Goal: Transaction & Acquisition: Purchase product/service

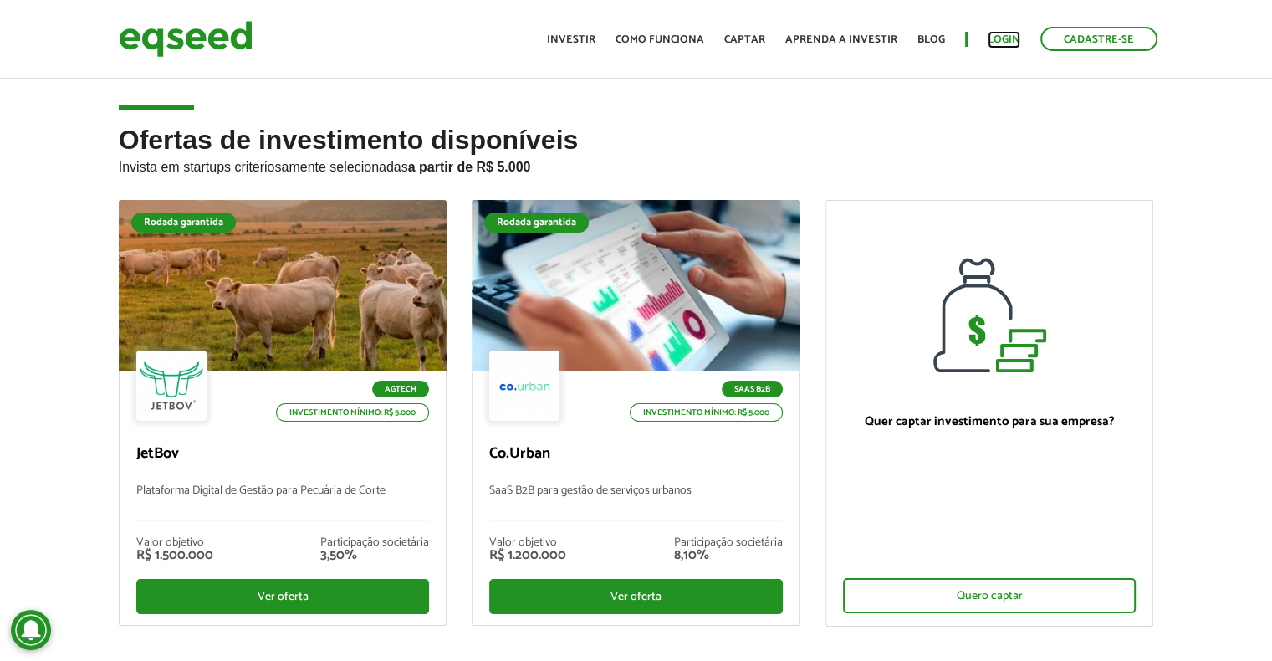
click at [1008, 41] on link "Login" at bounding box center [1004, 39] width 33 height 11
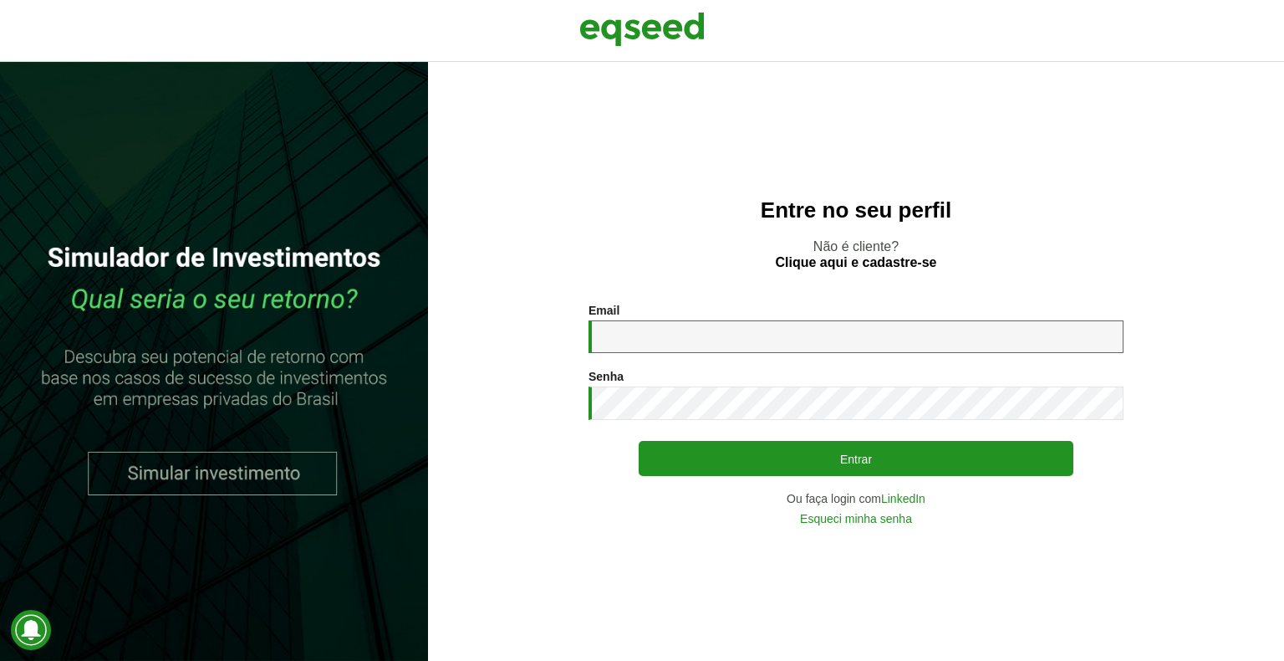
click at [649, 333] on input "Email *" at bounding box center [856, 336] width 535 height 33
click at [686, 339] on input "Email *" at bounding box center [856, 336] width 535 height 33
type input "**********"
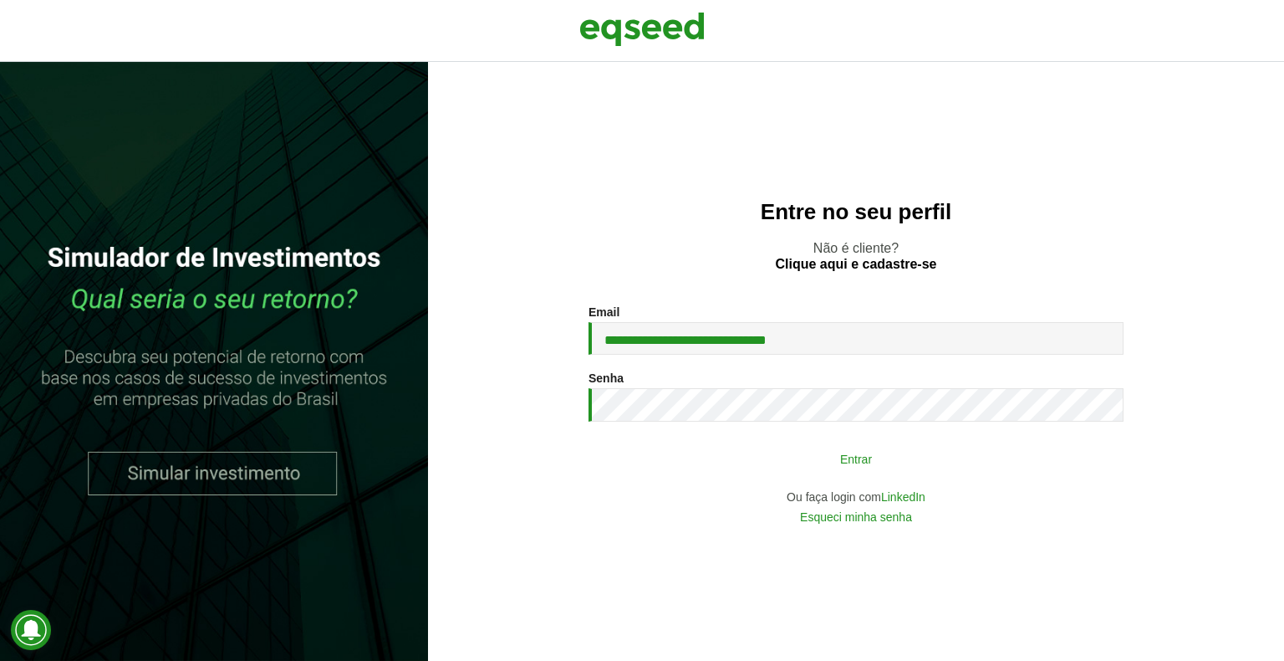
click at [749, 467] on button "Entrar" at bounding box center [856, 458] width 435 height 32
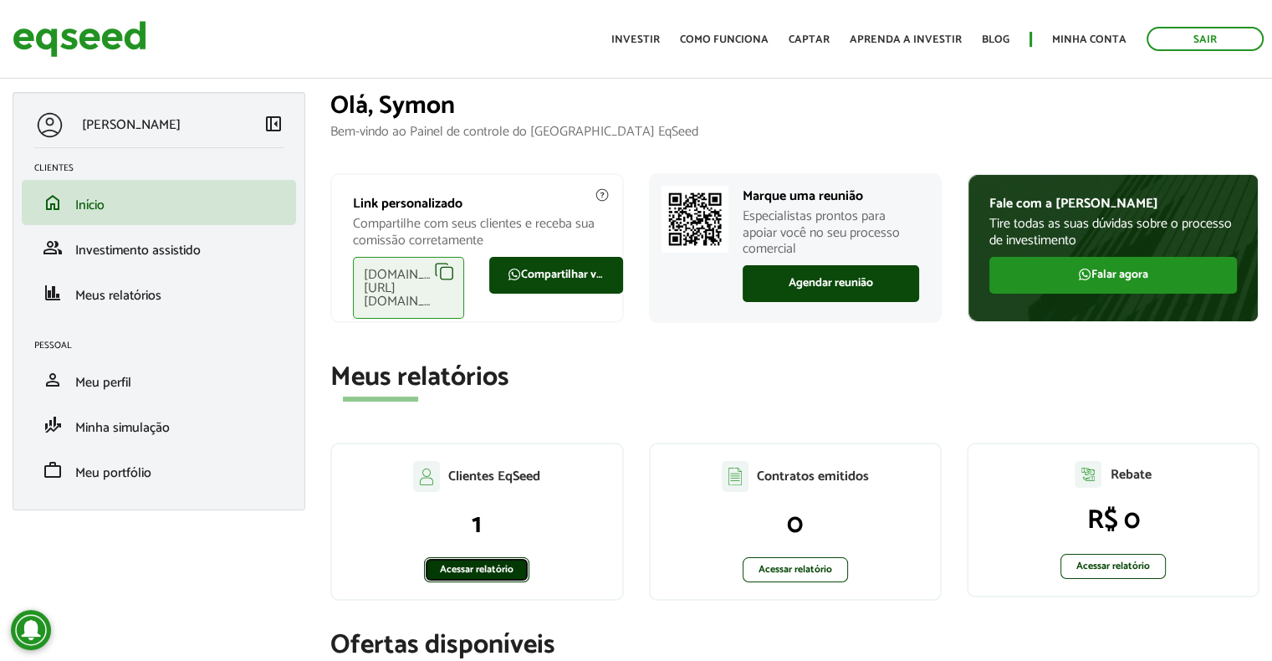
click at [508, 567] on link "Acessar relatório" at bounding box center [476, 569] width 105 height 25
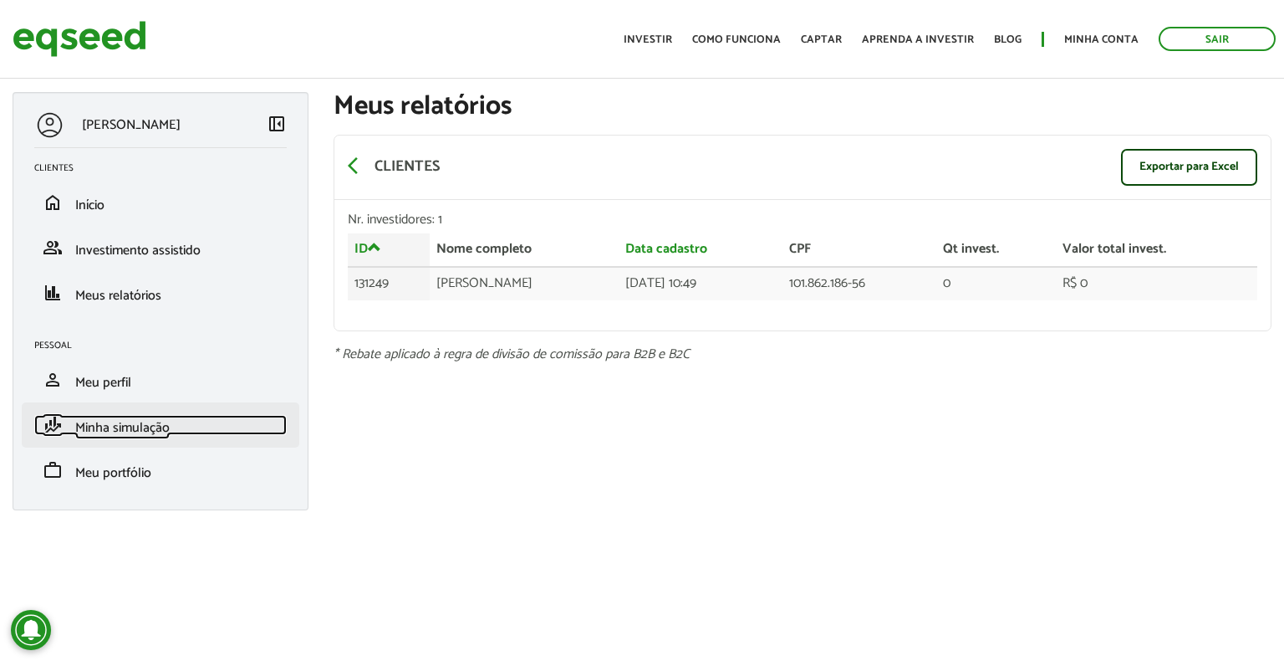
click at [156, 433] on span "Minha simulação" at bounding box center [122, 427] width 94 height 23
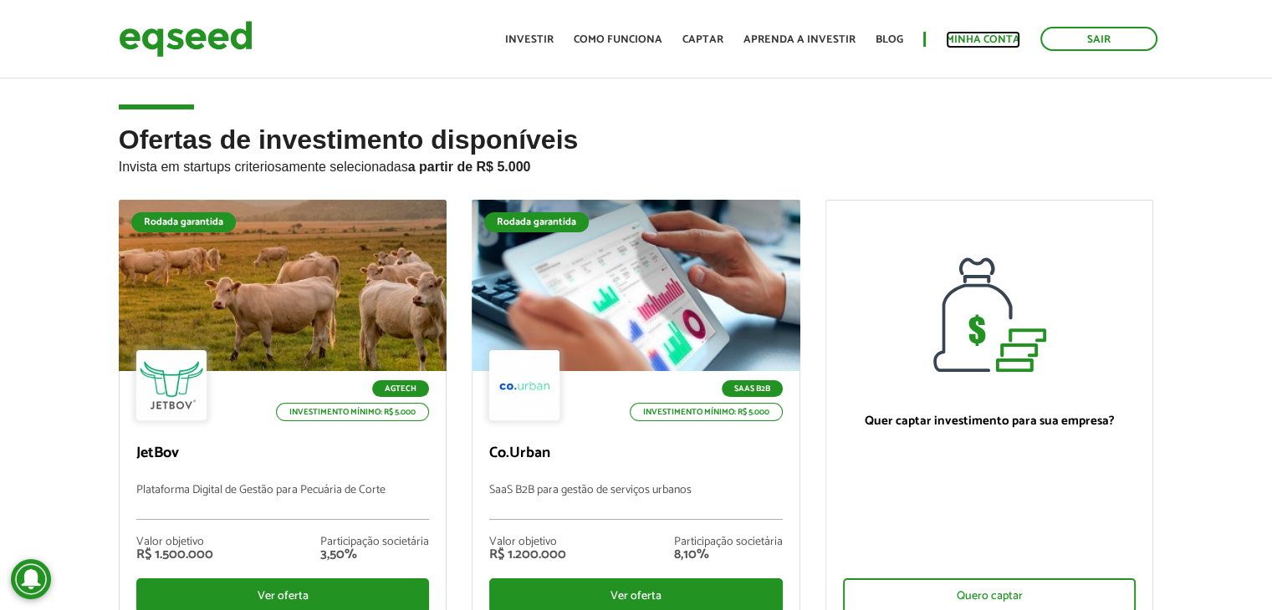
click at [982, 45] on link "Minha conta" at bounding box center [983, 39] width 74 height 11
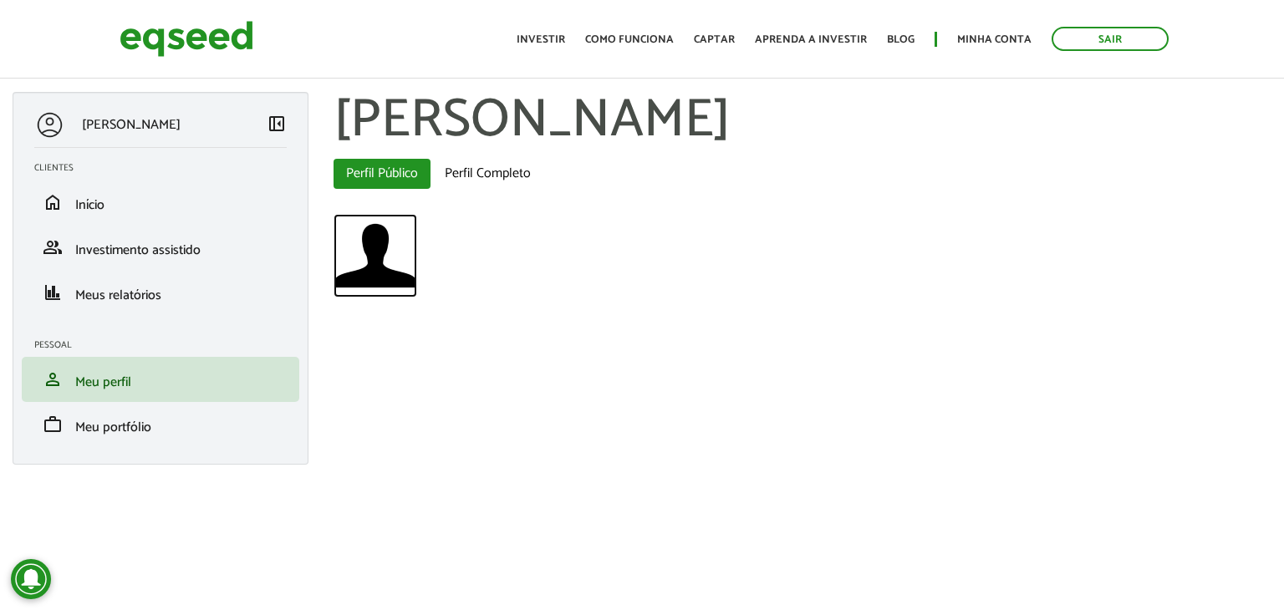
click at [391, 265] on img at bounding box center [376, 256] width 84 height 84
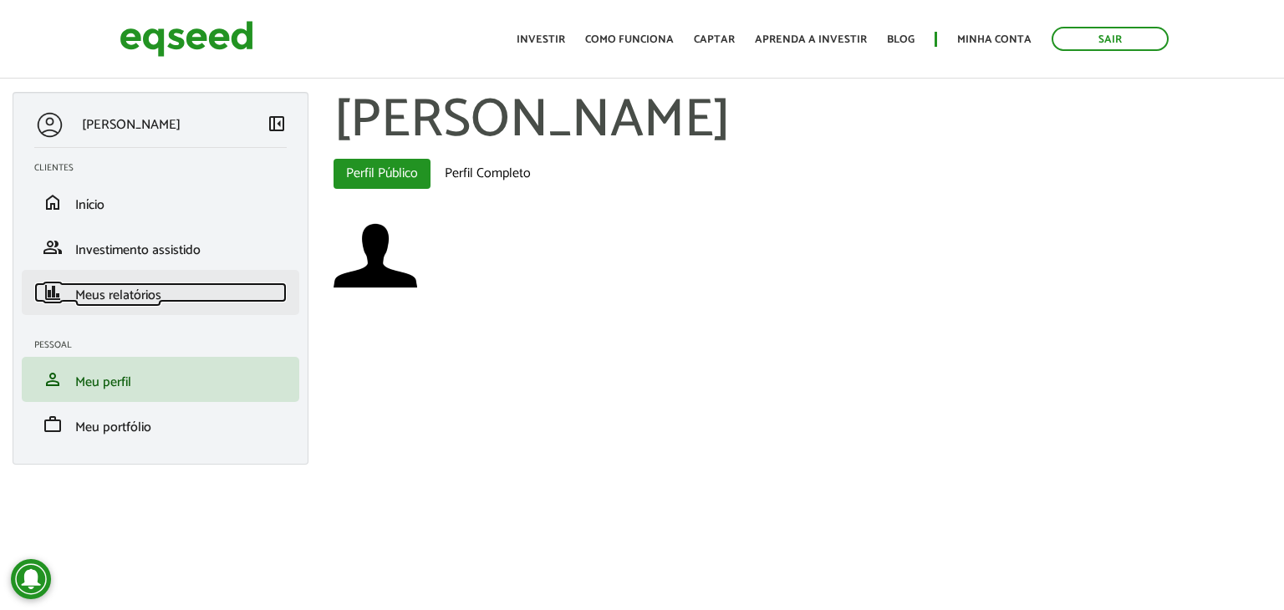
click at [130, 291] on span "Meus relatórios" at bounding box center [118, 295] width 86 height 23
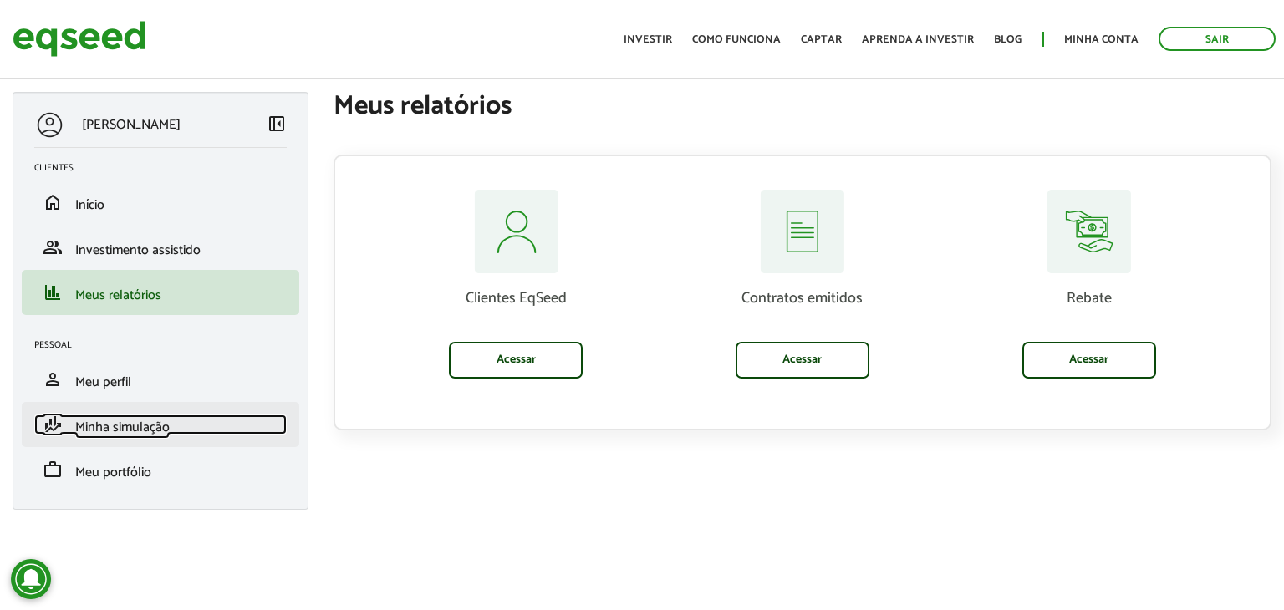
click at [123, 431] on span "Minha simulação" at bounding box center [122, 427] width 94 height 23
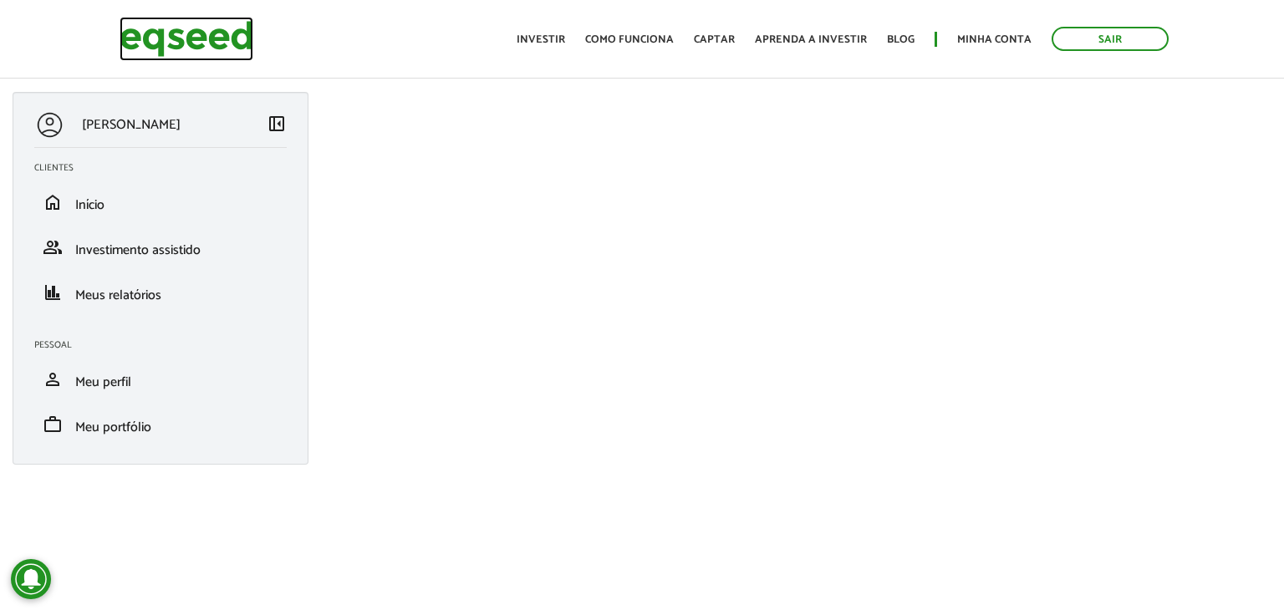
click at [154, 38] on img at bounding box center [187, 39] width 134 height 44
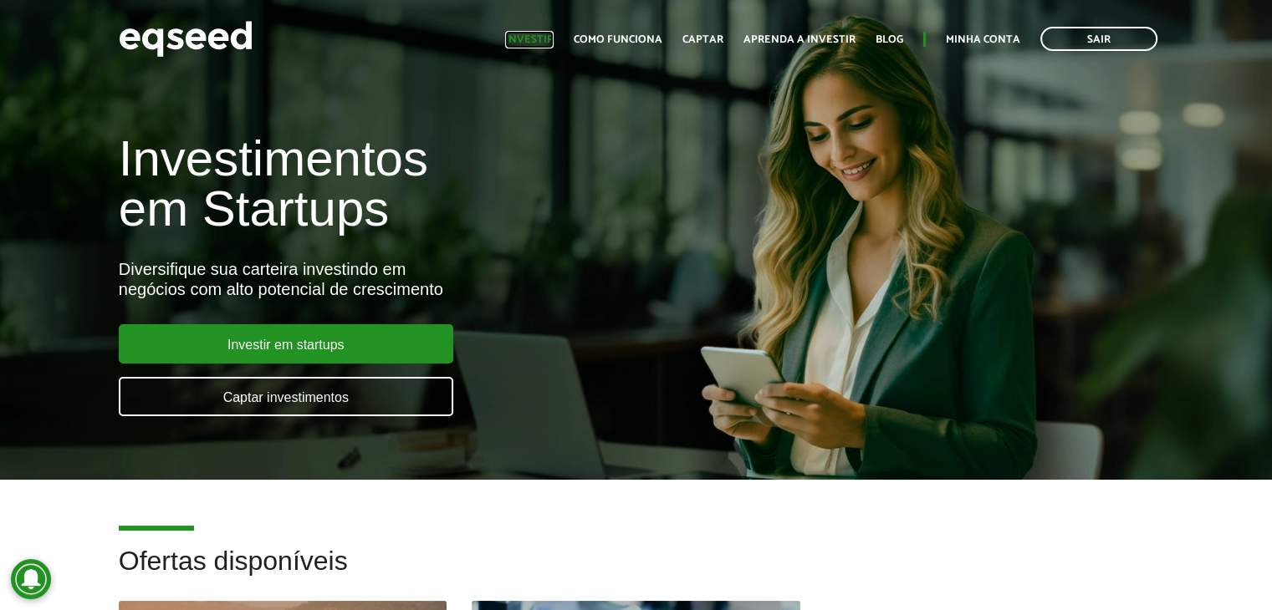
click at [516, 38] on link "Investir" at bounding box center [529, 39] width 48 height 11
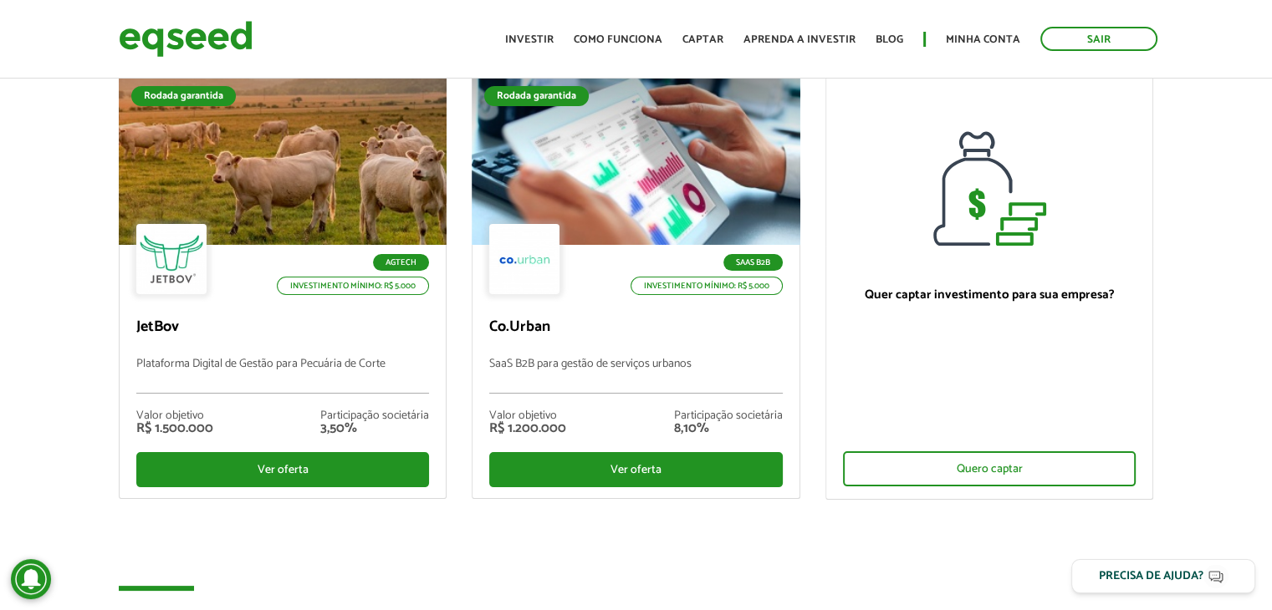
scroll to position [167, 0]
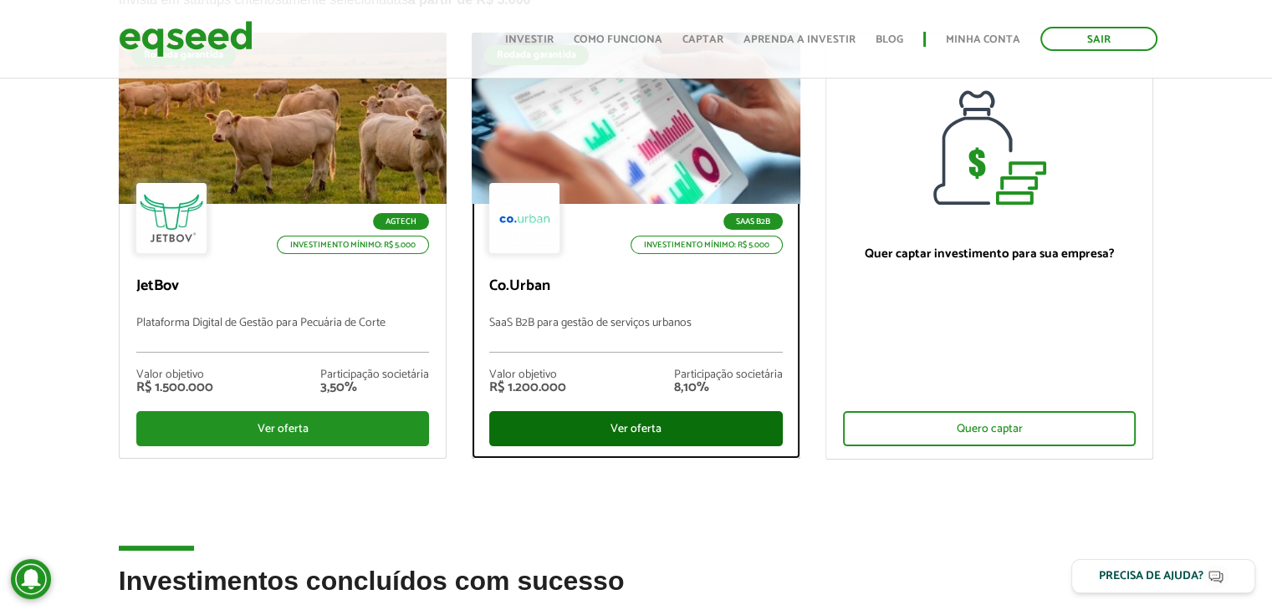
click at [676, 426] on div "Ver oferta" at bounding box center [636, 428] width 294 height 35
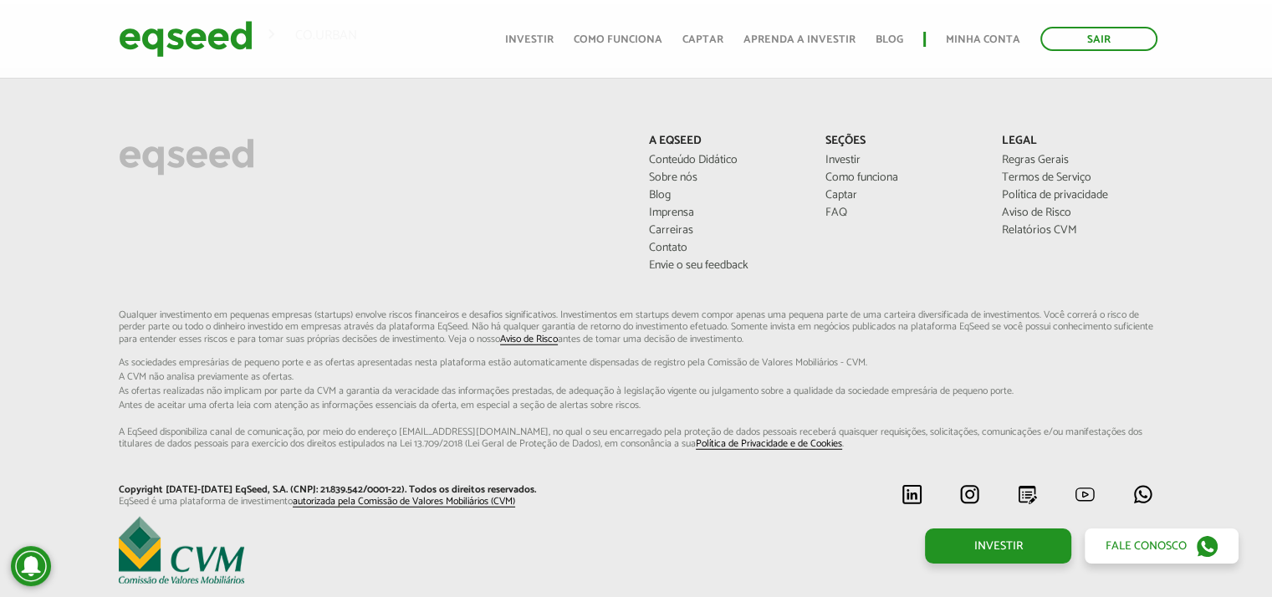
scroll to position [4348, 0]
